Goal: Information Seeking & Learning: Learn about a topic

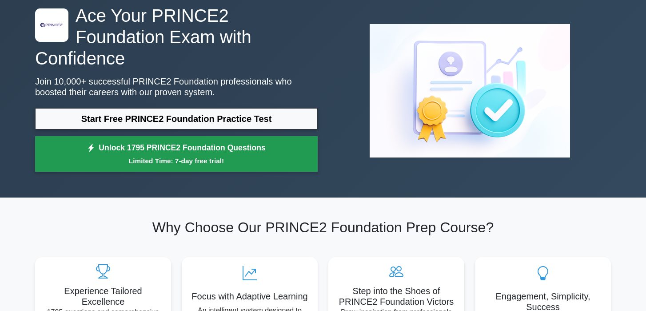
scroll to position [44, 0]
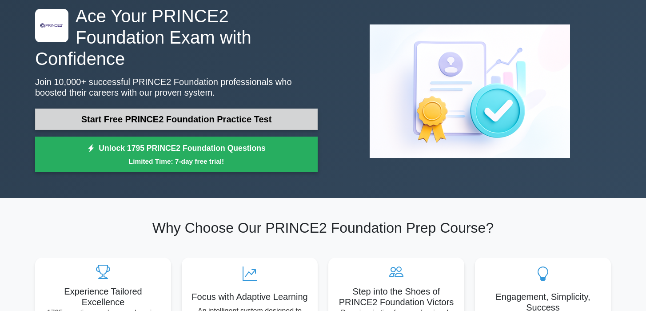
click at [231, 108] on link "Start Free PRINCE2 Foundation Practice Test" at bounding box center [176, 118] width 283 height 21
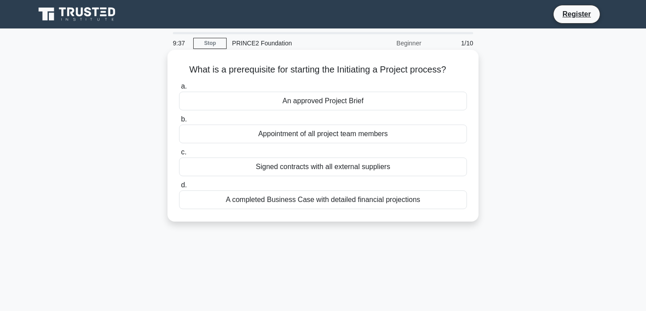
click at [380, 104] on div "An approved Project Brief" at bounding box center [323, 101] width 288 height 19
click at [179, 89] on input "a. An approved Project Brief" at bounding box center [179, 87] width 0 height 6
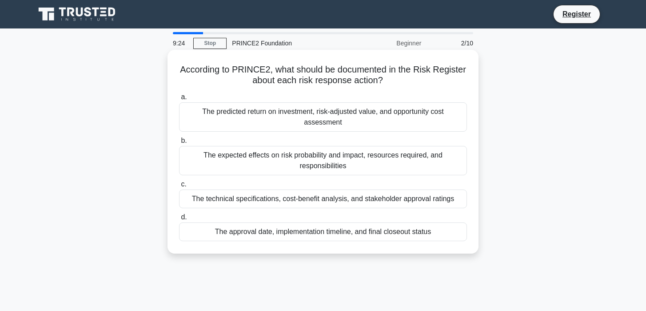
click at [343, 158] on div "The expected effects on risk probability and impact, resources required, and re…" at bounding box center [323, 160] width 288 height 29
click at [179, 144] on input "b. The expected effects on risk probability and impact, resources required, and…" at bounding box center [179, 141] width 0 height 6
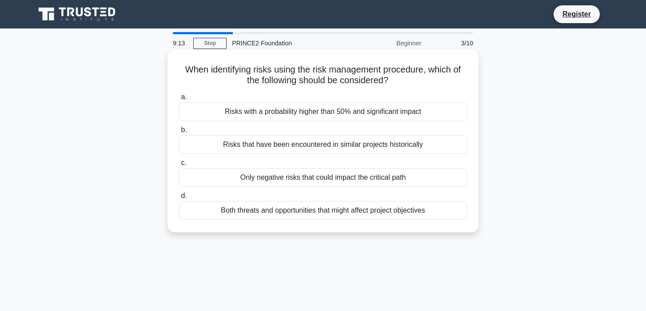
click at [387, 215] on div "Both threats and opportunities that might affect project objectives" at bounding box center [323, 210] width 288 height 19
click at [179, 199] on input "d. Both threats and opportunities that might affect project objectives" at bounding box center [179, 196] width 0 height 6
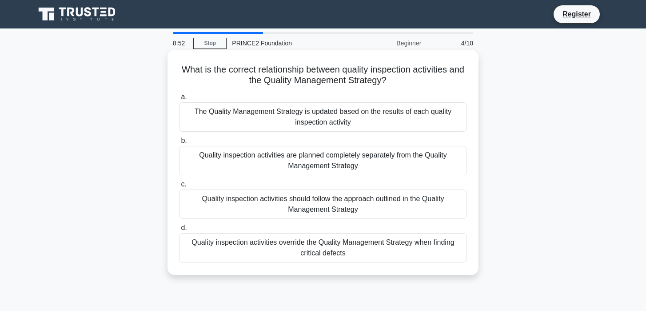
click at [338, 208] on div "Quality inspection activities should follow the approach outlined in the Qualit…" at bounding box center [323, 203] width 288 height 29
click at [179, 187] on input "c. Quality inspection activities should follow the approach outlined in the Qua…" at bounding box center [179, 184] width 0 height 6
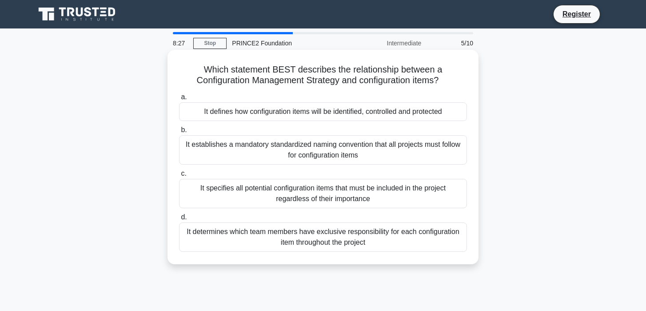
click at [411, 111] on div "It defines how configuration items will be identified, controlled and protected" at bounding box center [323, 111] width 288 height 19
click at [179, 100] on input "a. It defines how configuration items will be identified, controlled and protec…" at bounding box center [179, 97] width 0 height 6
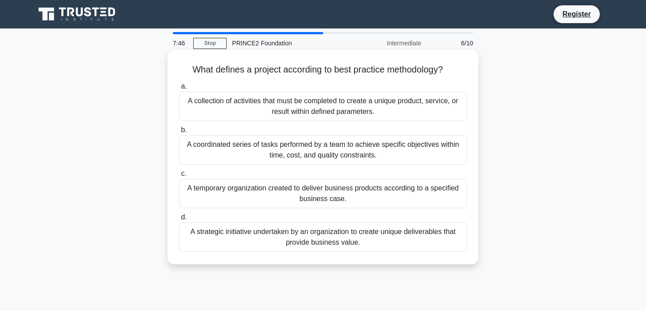
click at [398, 108] on div "A collection of activities that must be completed to create a unique product, s…" at bounding box center [323, 106] width 288 height 29
click at [179, 89] on input "a. A collection of activities that must be completed to create a unique product…" at bounding box center [179, 87] width 0 height 6
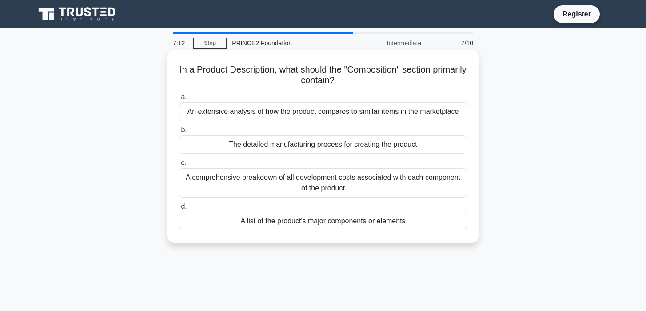
click at [381, 144] on div "The detailed manufacturing process for creating the product" at bounding box center [323, 144] width 288 height 19
click at [179, 133] on input "b. The detailed manufacturing process for creating the product" at bounding box center [179, 130] width 0 height 6
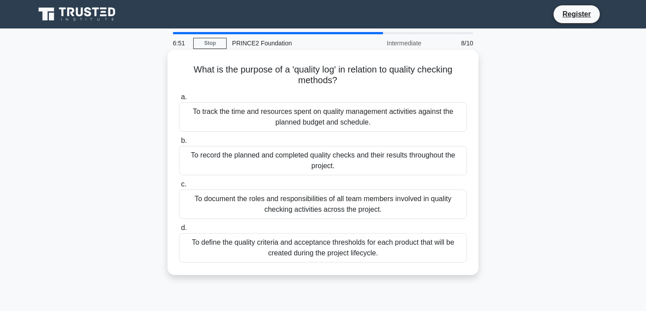
click at [374, 164] on div "To record the planned and completed quality checks and their results throughout…" at bounding box center [323, 160] width 288 height 29
click at [179, 144] on input "b. To record the planned and completed quality checks and their results through…" at bounding box center [179, 141] width 0 height 6
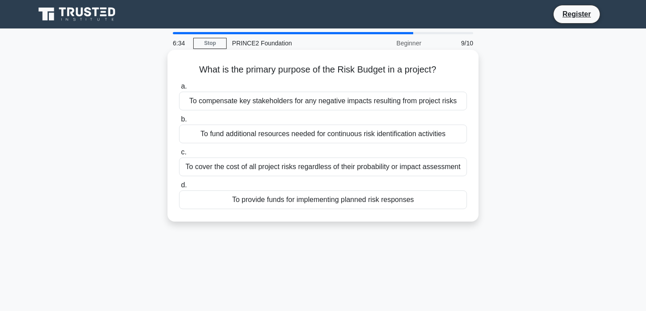
click at [390, 199] on div "To provide funds for implementing planned risk responses" at bounding box center [323, 199] width 288 height 19
click at [179, 188] on input "d. To provide funds for implementing planned risk responses" at bounding box center [179, 185] width 0 height 6
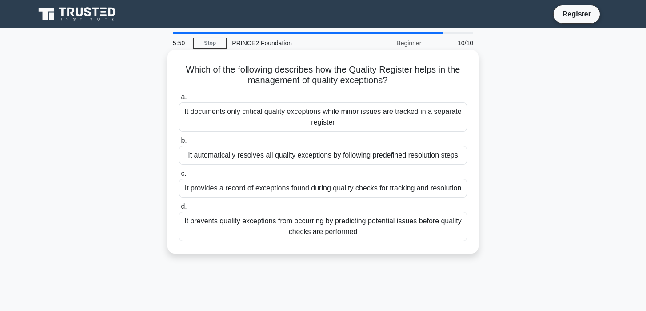
click at [395, 188] on div "It provides a record of exceptions found during quality checks for tracking and…" at bounding box center [323, 188] width 288 height 19
click at [179, 176] on input "c. It provides a record of exceptions found during quality checks for tracking …" at bounding box center [179, 174] width 0 height 6
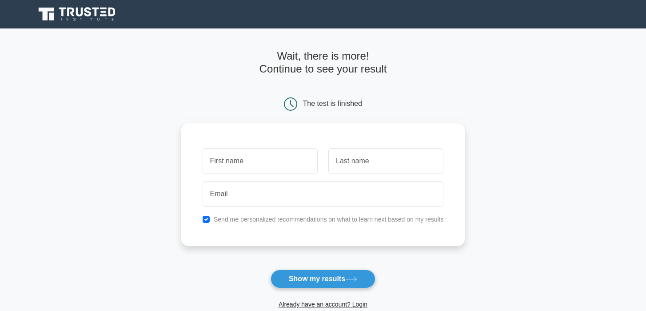
click at [268, 164] on input "text" at bounding box center [260, 161] width 115 height 26
type input "katy"
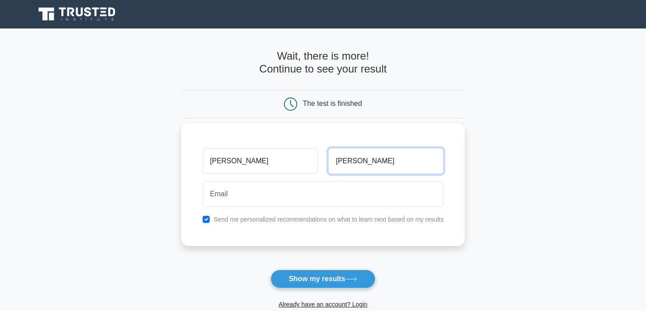
type input "Leeson"
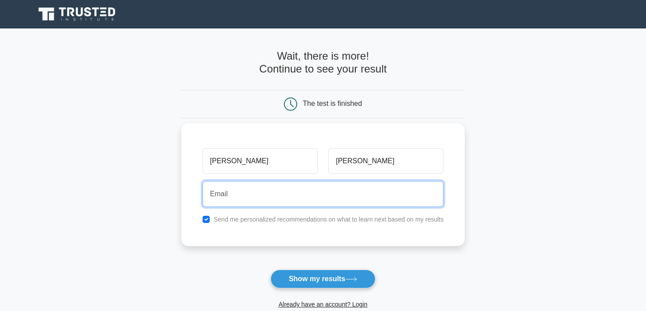
click at [234, 199] on input "email" at bounding box center [323, 194] width 241 height 26
type input "katymorfoot2013@gmail.com"
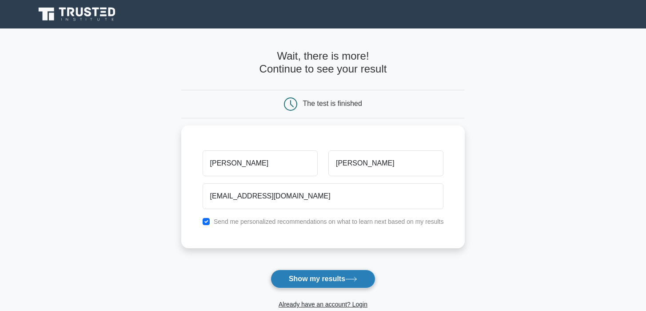
click at [337, 277] on button "Show my results" at bounding box center [323, 278] width 105 height 19
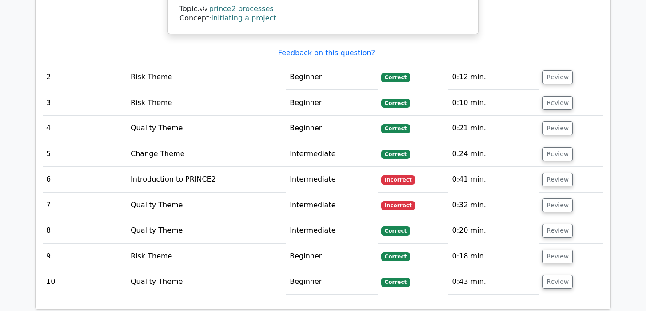
scroll to position [1108, 0]
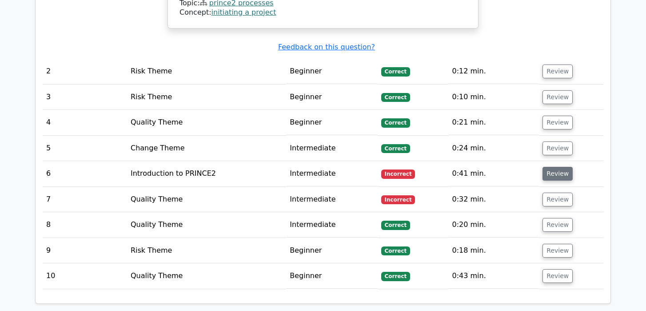
click at [551, 167] on button "Review" at bounding box center [558, 174] width 30 height 14
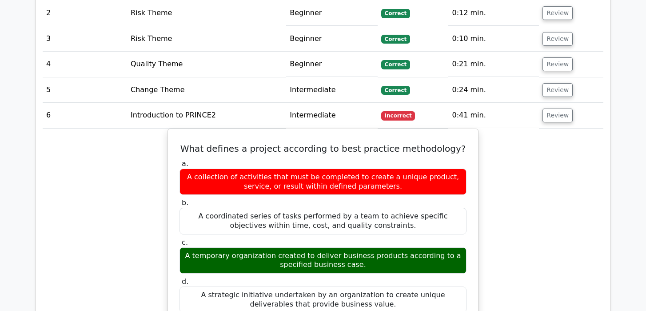
scroll to position [1167, 0]
